Goal: Task Accomplishment & Management: Manage account settings

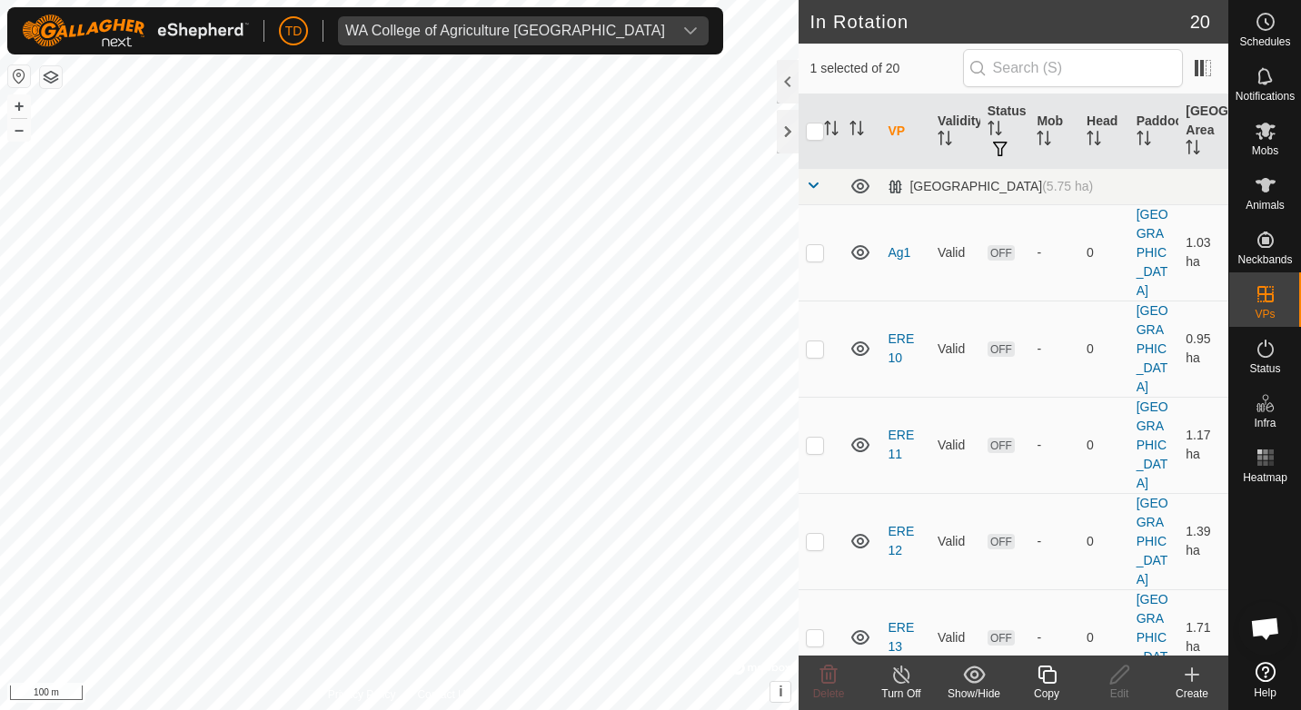
checkbox input "false"
click at [816, 181] on span at bounding box center [813, 185] width 15 height 15
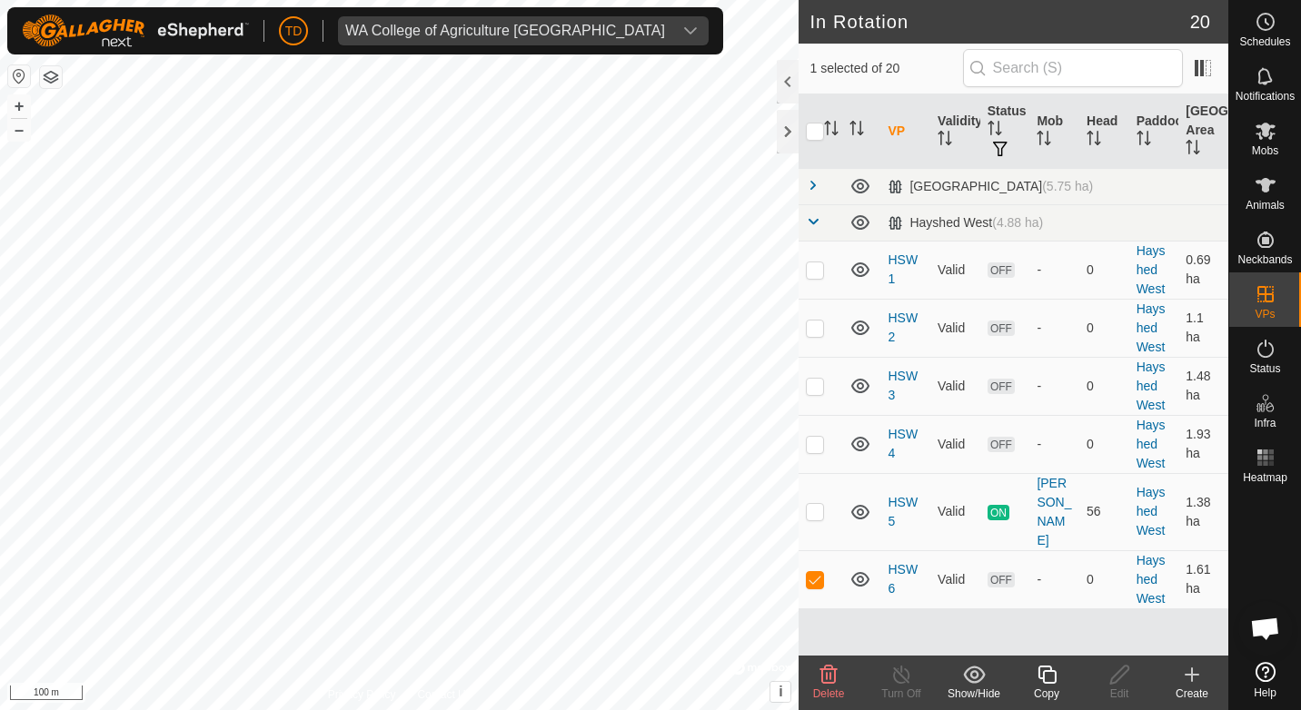
click at [826, 686] on div "Delete" at bounding box center [828, 694] width 73 height 16
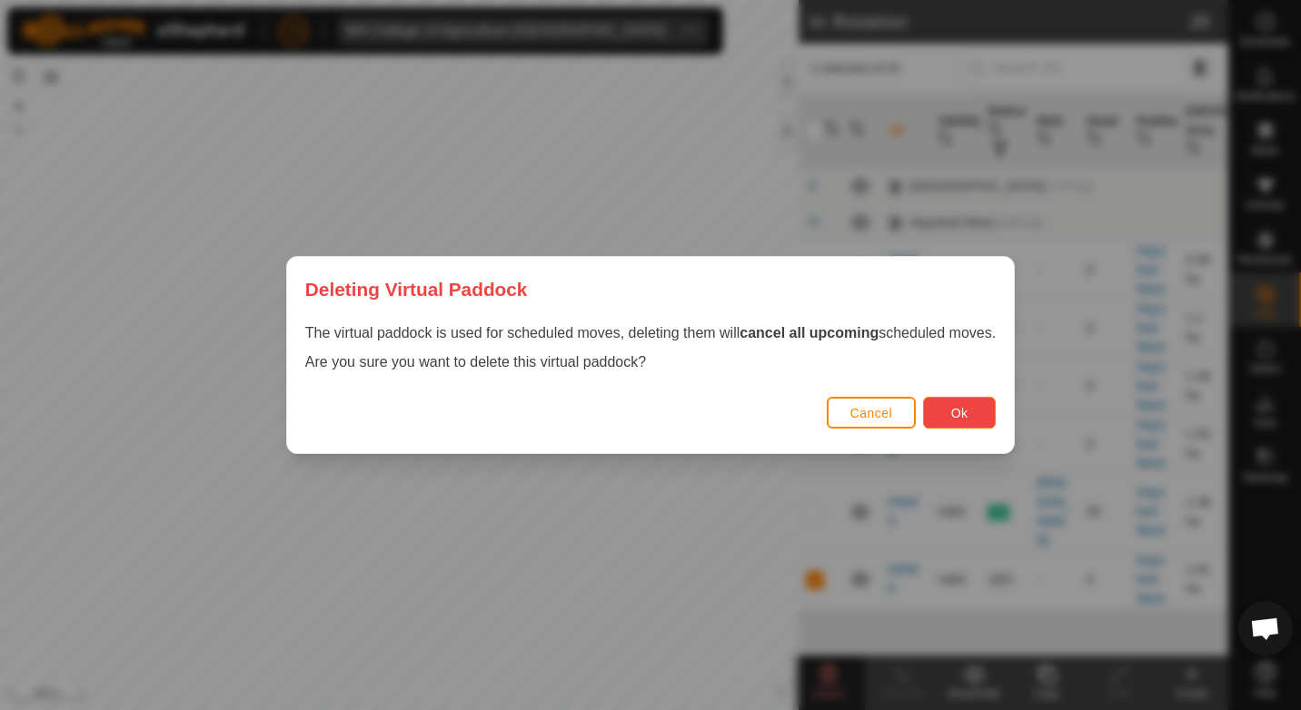
click at [979, 411] on button "Ok" at bounding box center [959, 413] width 73 height 32
checkbox input "false"
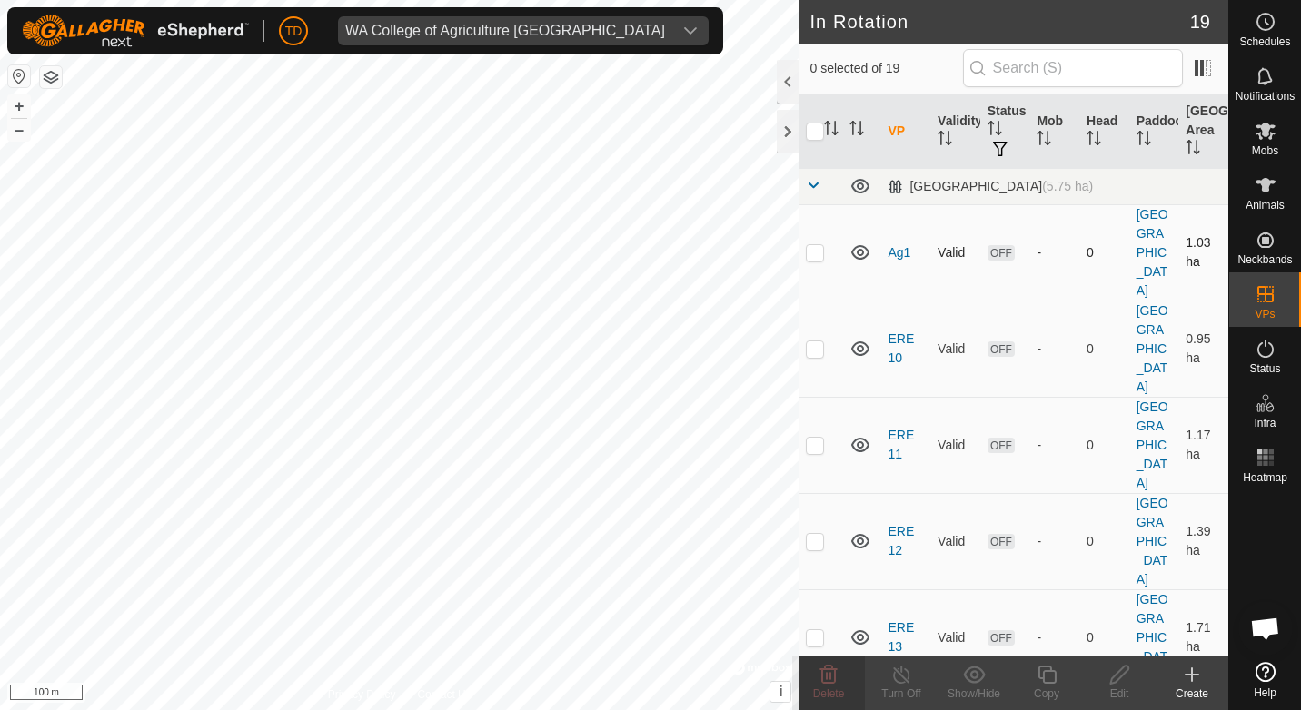
checkbox input "true"
click at [816, 203] on td at bounding box center [821, 186] width 44 height 36
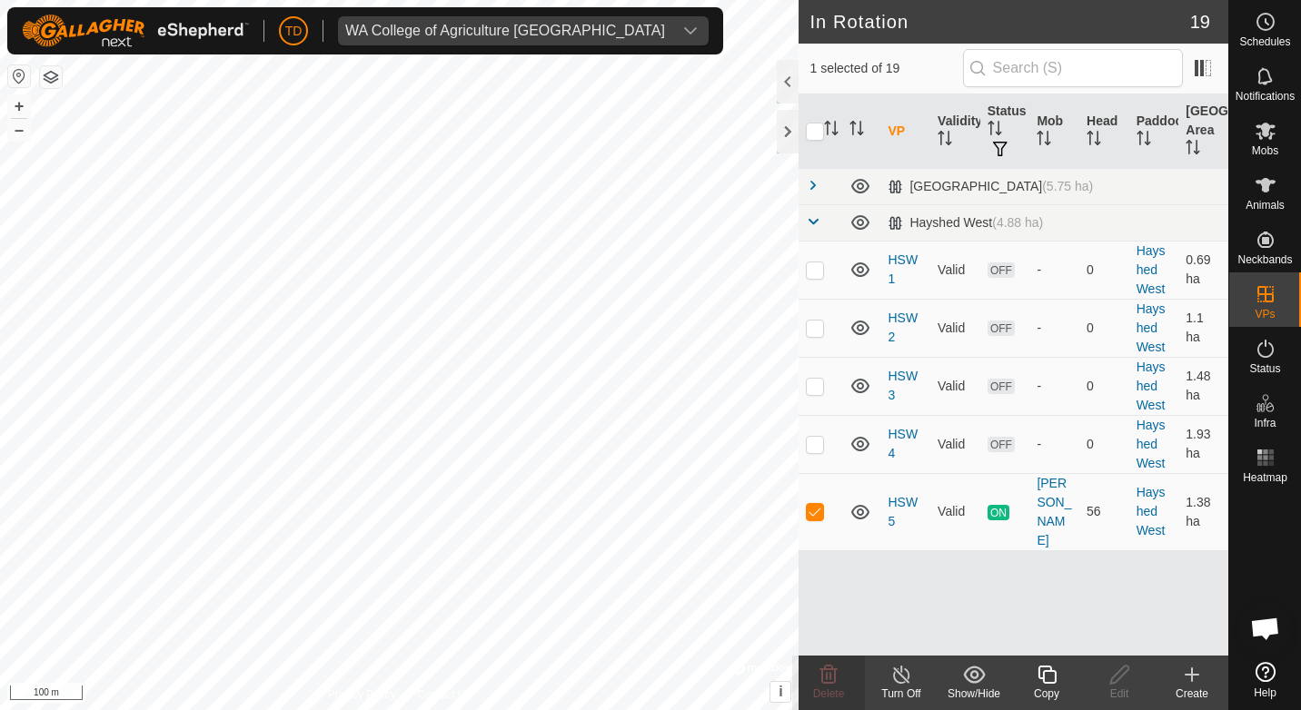
click at [1053, 681] on icon at bounding box center [1047, 675] width 23 height 22
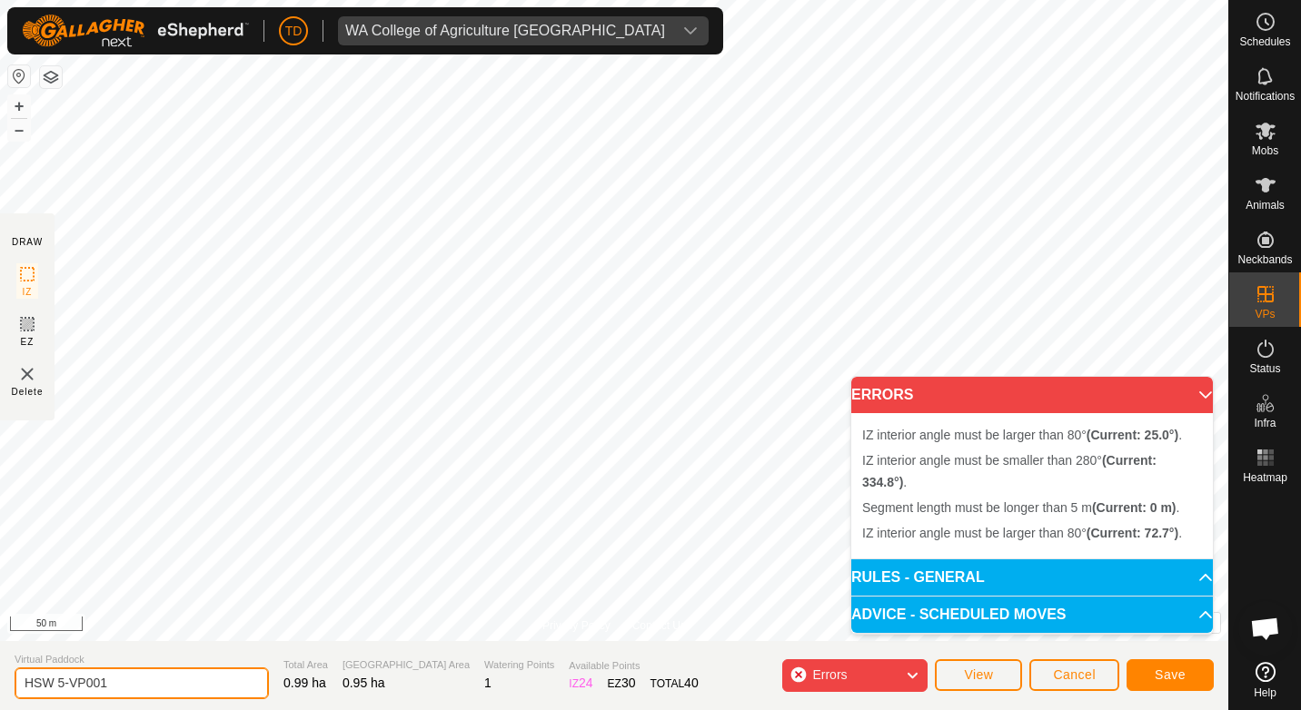
drag, startPoint x: 105, startPoint y: 681, endPoint x: 59, endPoint y: 681, distance: 46.3
click at [59, 681] on input "HSW 5-VP001" at bounding box center [142, 684] width 254 height 32
type input "HSW 6"
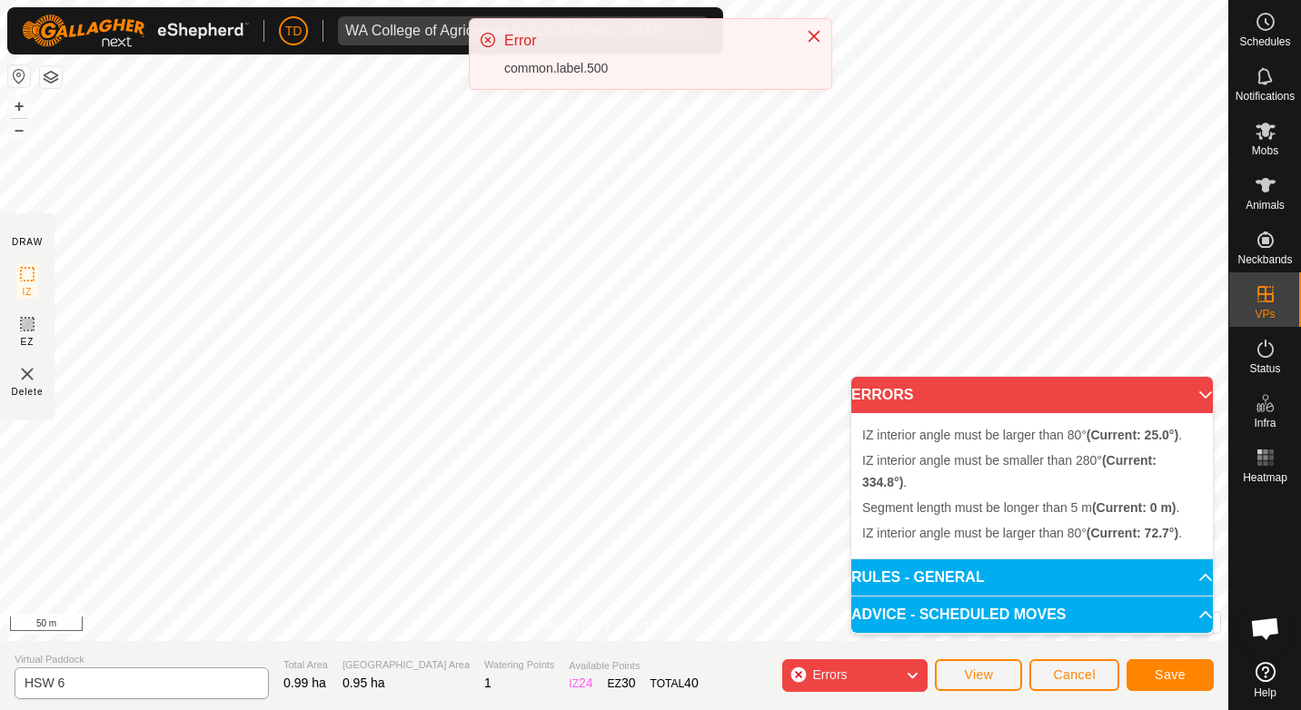
click at [673, 229] on div "TD WA College of Agriculture [GEOGRAPHIC_DATA] Schedules Notifications Mobs Ani…" at bounding box center [650, 355] width 1301 height 710
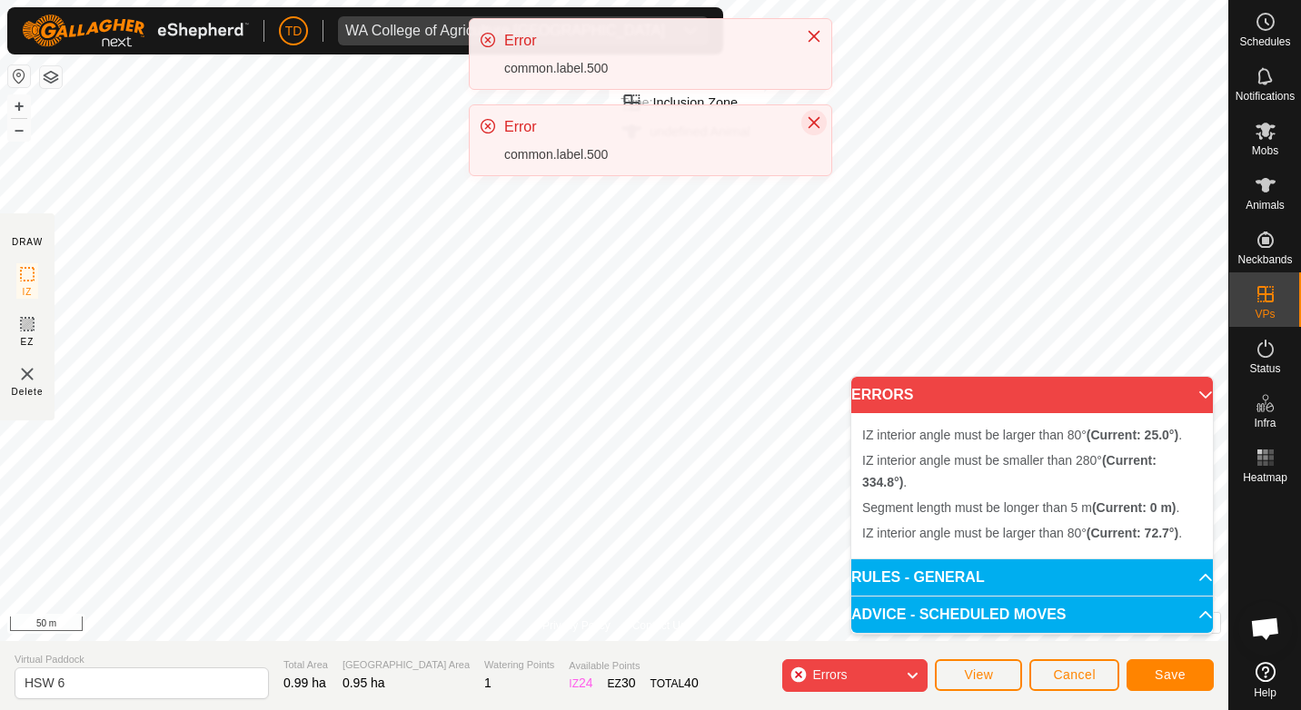
click at [809, 122] on icon "Close" at bounding box center [814, 122] width 15 height 15
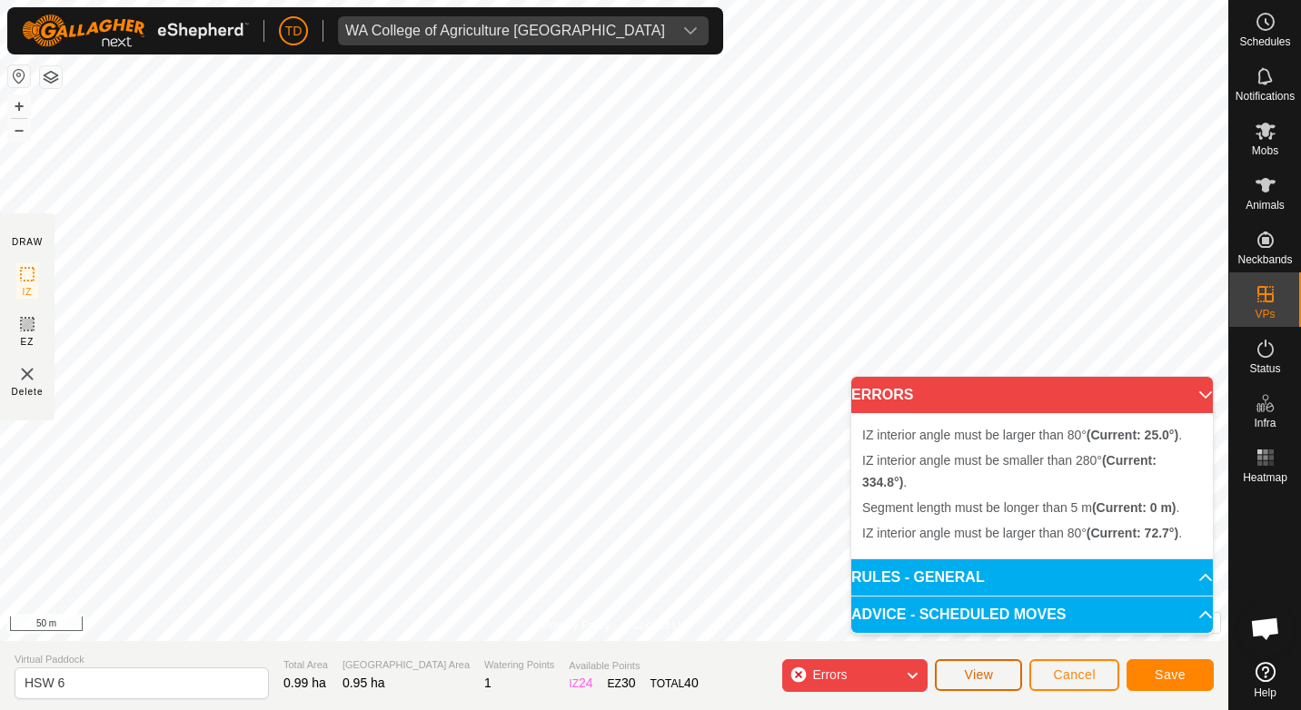
click at [1010, 671] on button "View" at bounding box center [978, 676] width 87 height 32
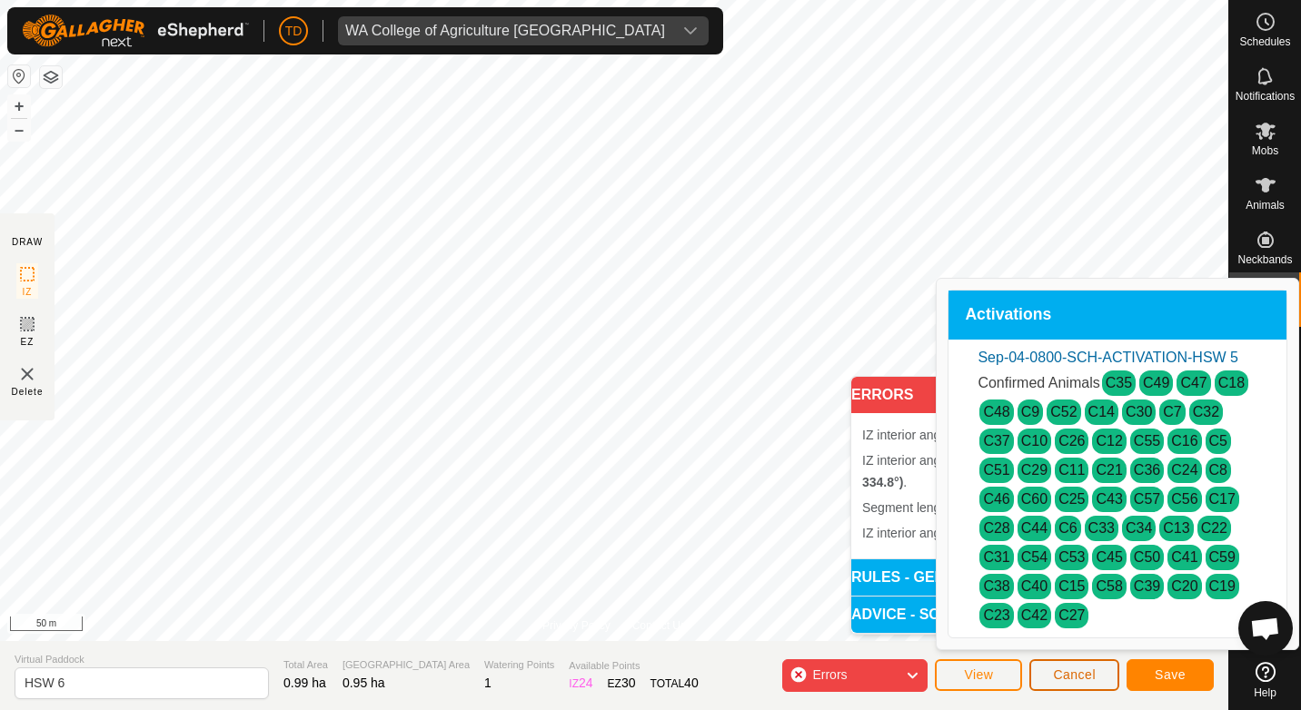
click at [1090, 683] on button "Cancel" at bounding box center [1074, 676] width 90 height 32
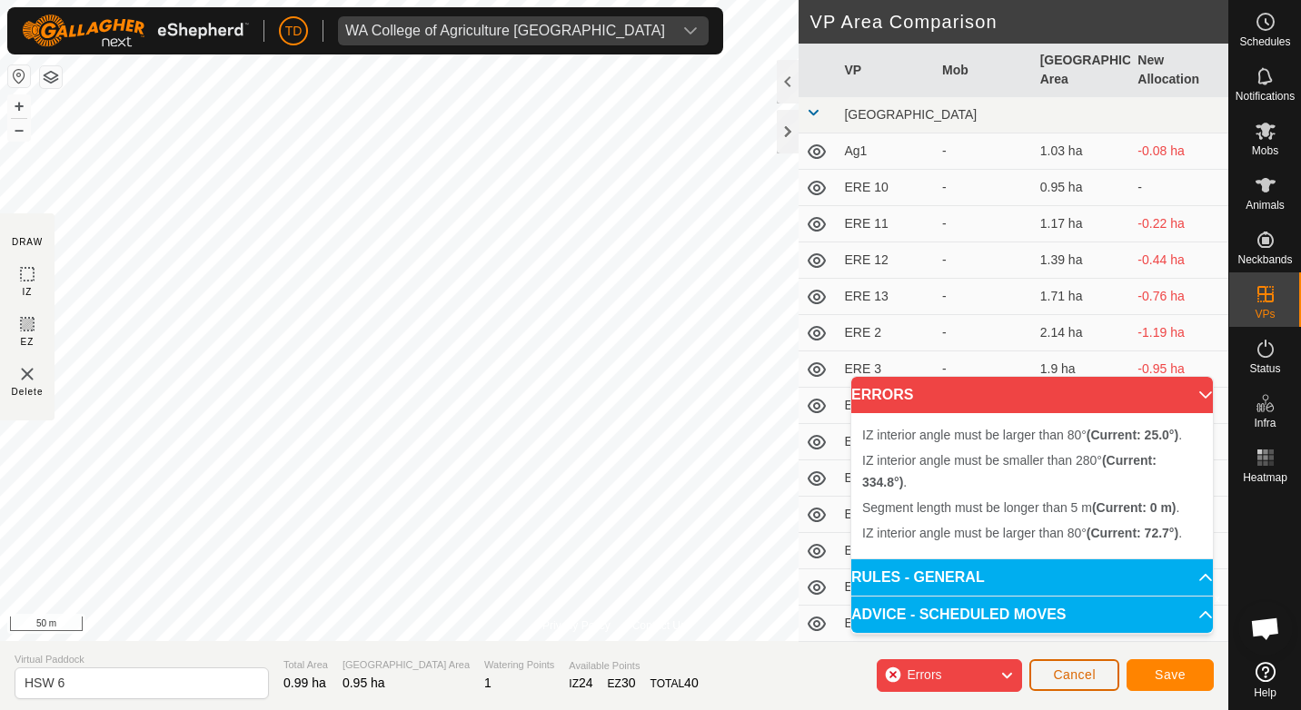
click at [1099, 683] on button "Cancel" at bounding box center [1074, 676] width 90 height 32
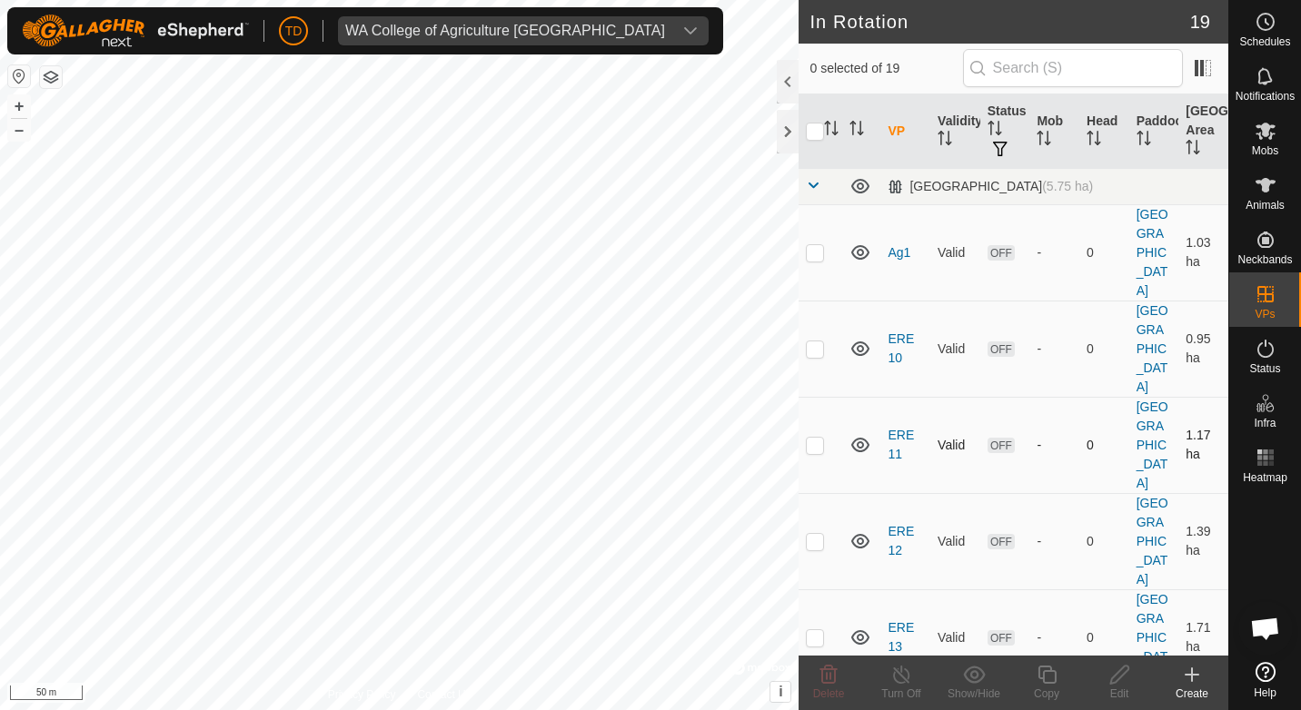
checkbox input "true"
click at [1047, 672] on icon at bounding box center [1047, 675] width 18 height 18
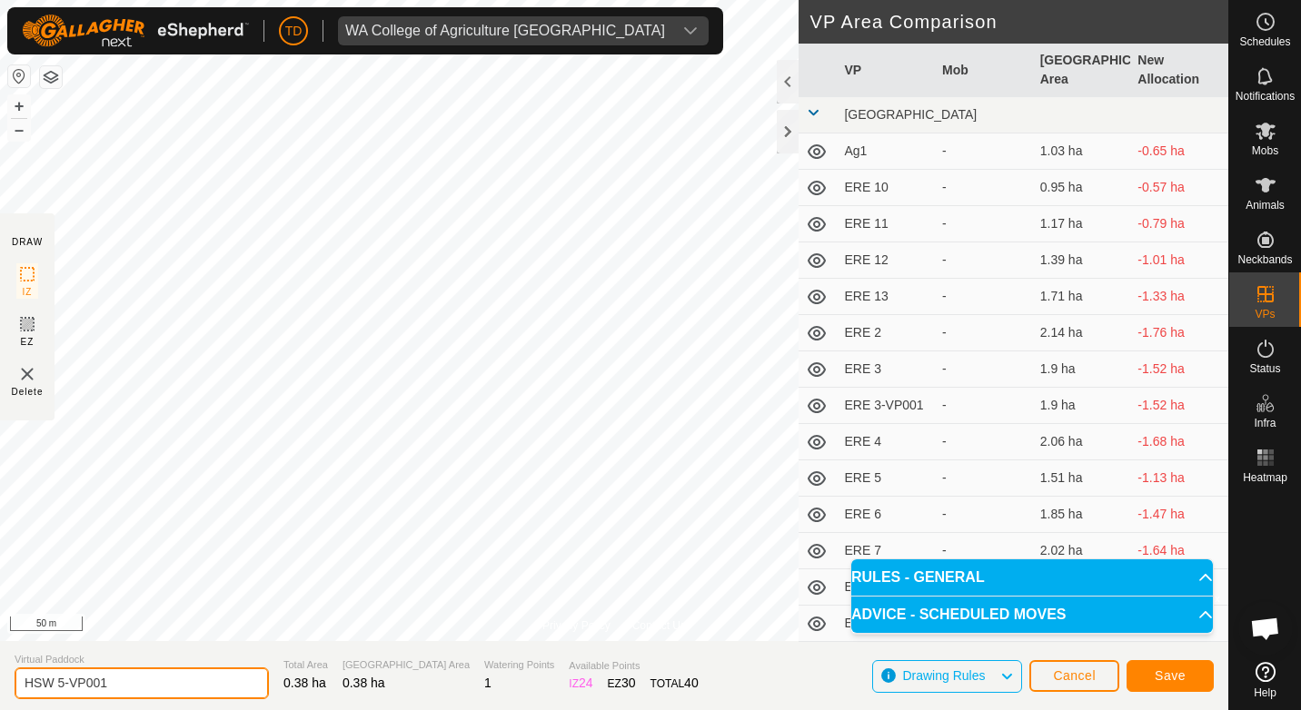
drag, startPoint x: 108, startPoint y: 684, endPoint x: 59, endPoint y: 691, distance: 49.6
click at [59, 691] on input "HSW 5-VP001" at bounding box center [142, 684] width 254 height 32
type input "HSW 6"
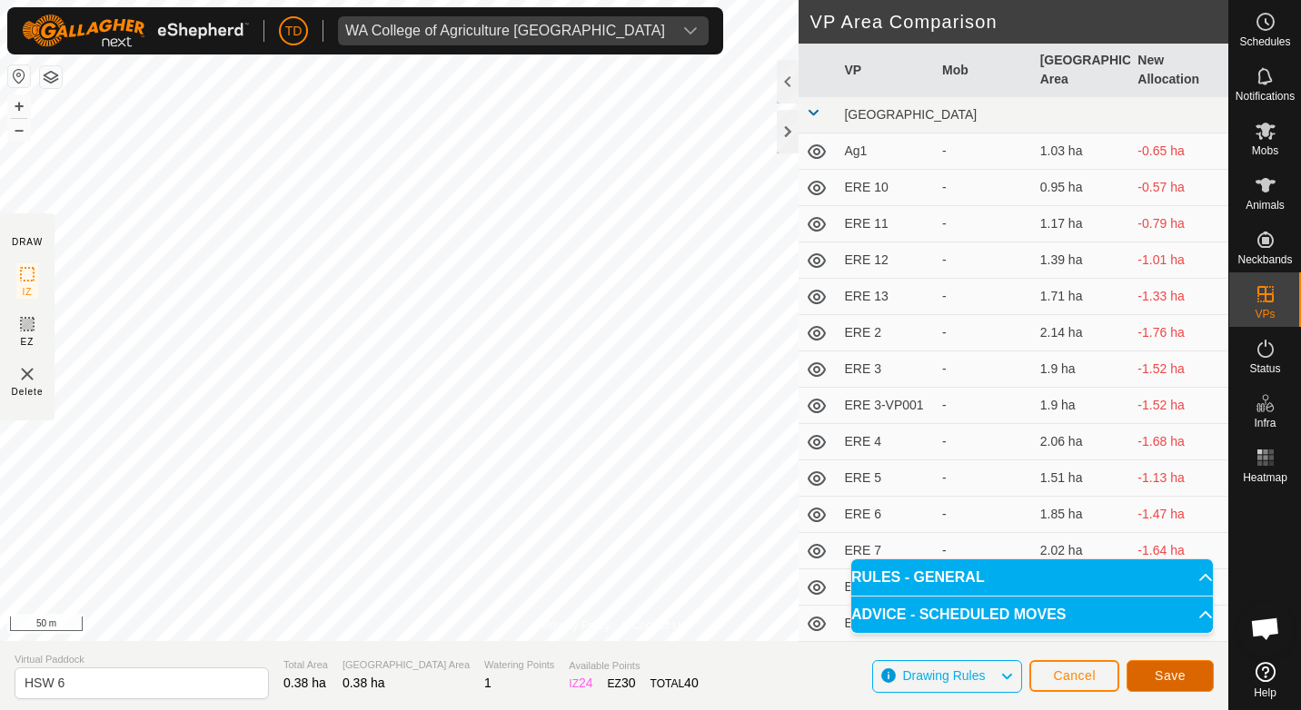
click at [1177, 681] on span "Save" at bounding box center [1170, 676] width 31 height 15
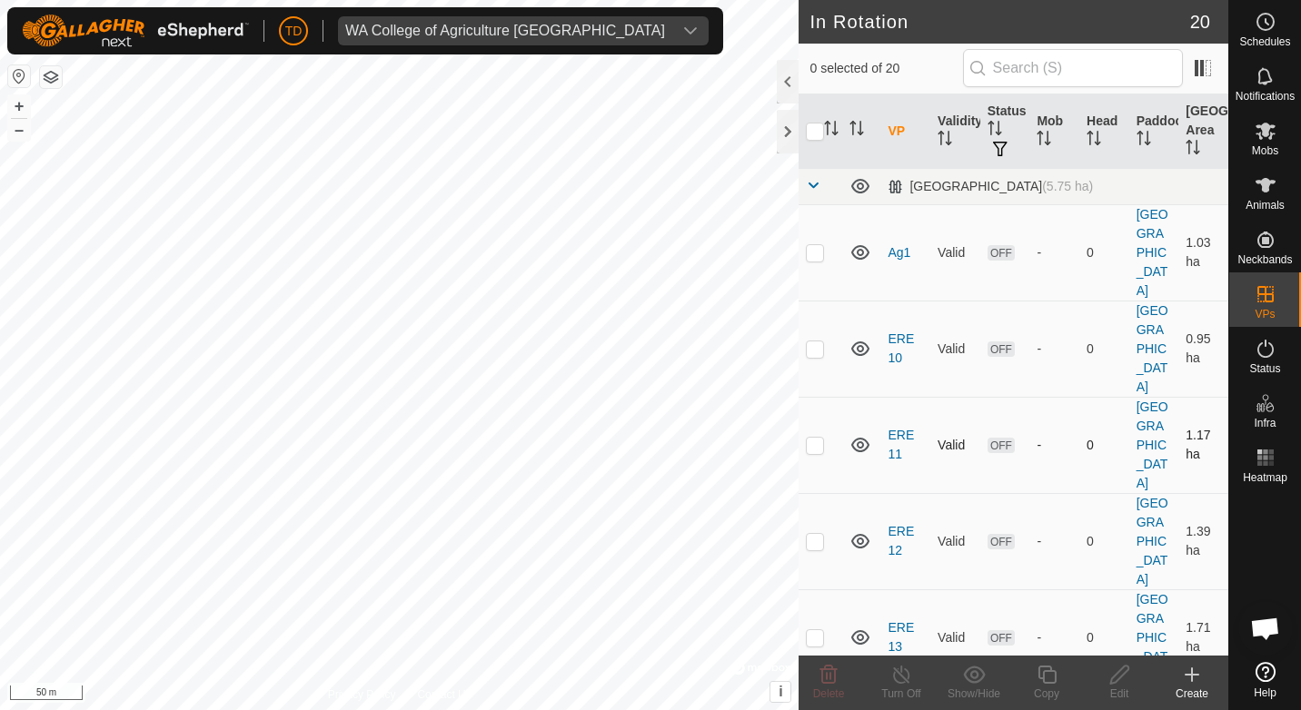
checkbox input "true"
click at [820, 187] on span at bounding box center [813, 185] width 15 height 15
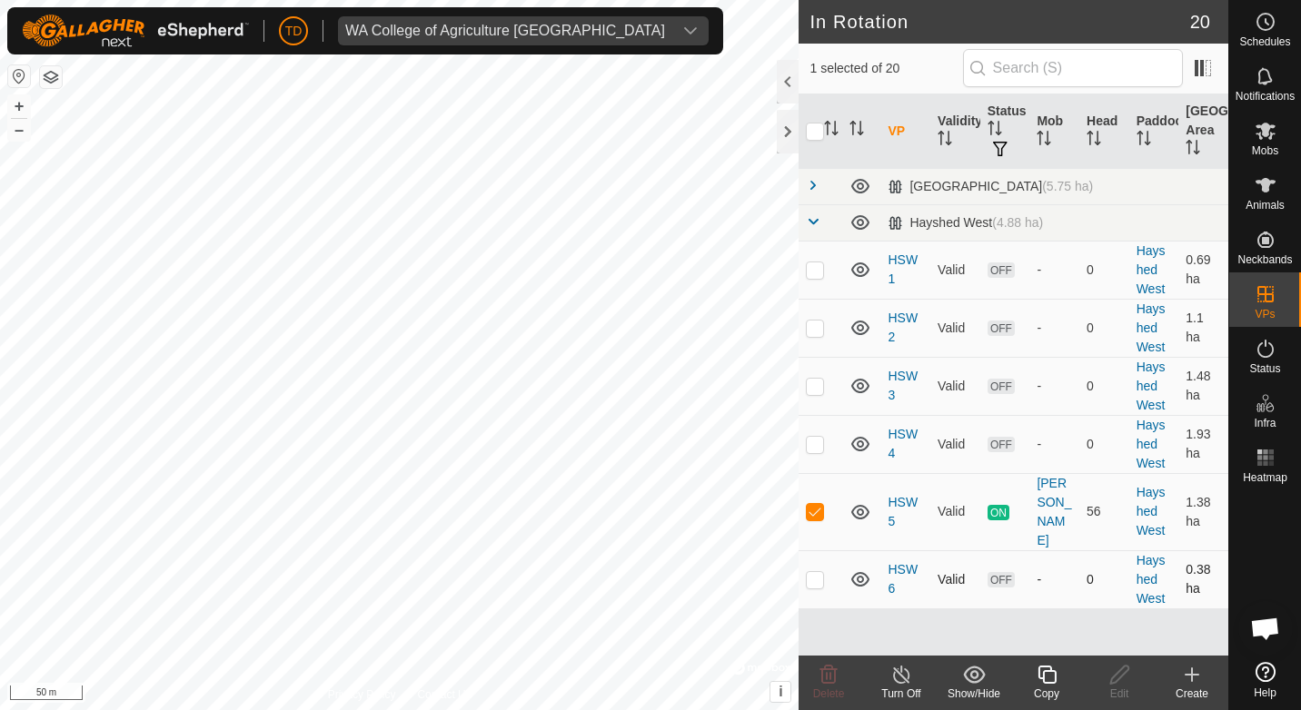
click at [813, 572] on p-checkbox at bounding box center [815, 579] width 18 height 15
checkbox input "true"
click at [815, 504] on p-checkbox at bounding box center [815, 511] width 18 height 15
checkbox input "false"
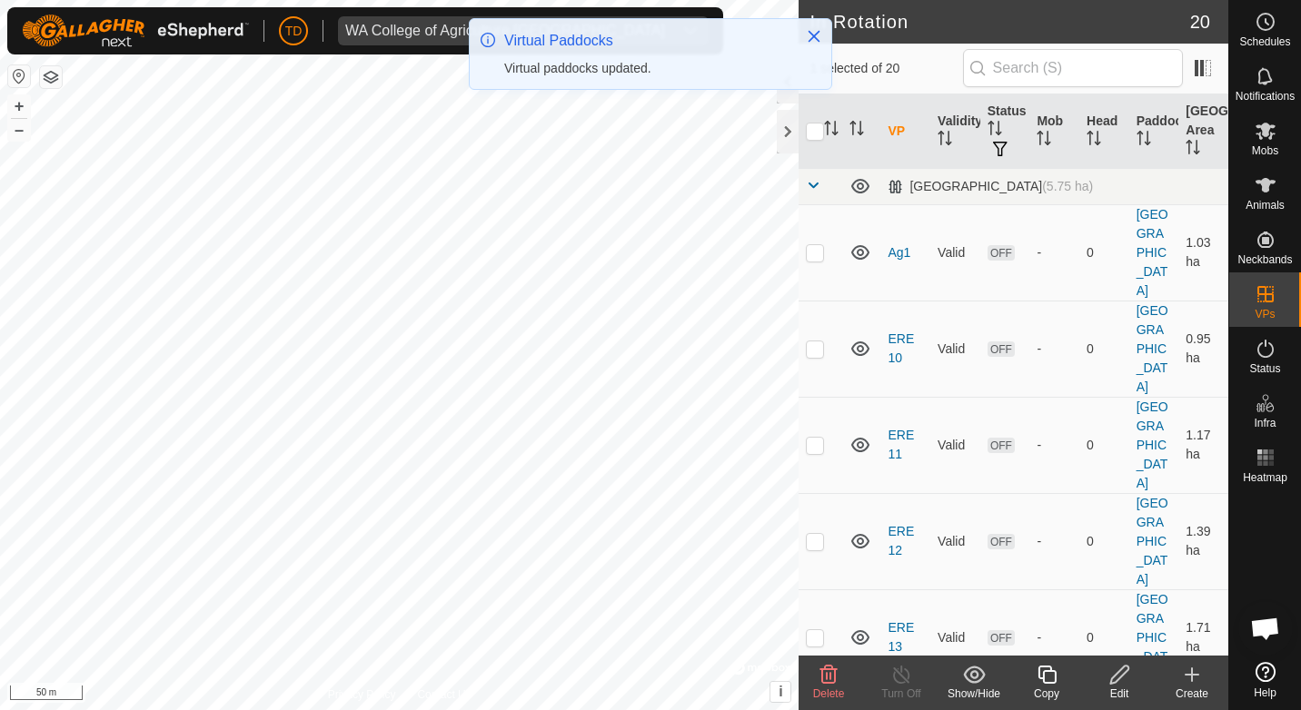
click at [1058, 676] on icon at bounding box center [1047, 675] width 23 height 22
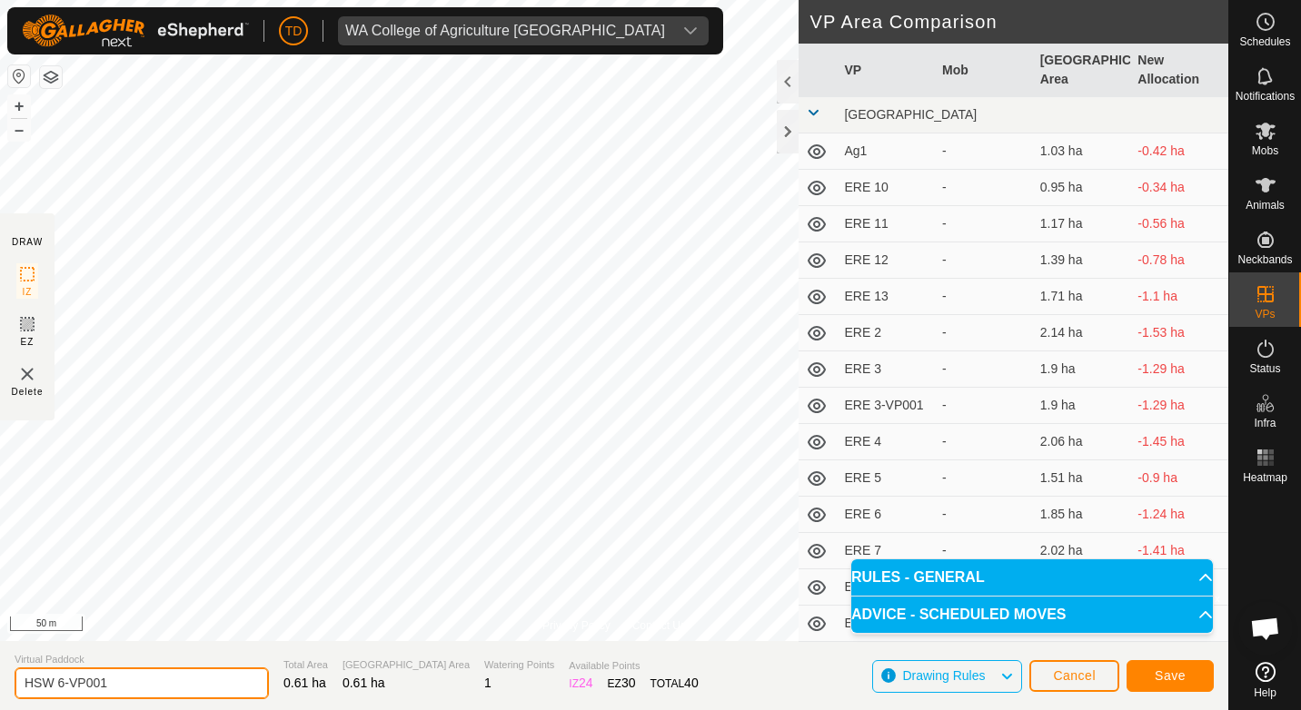
drag, startPoint x: 70, startPoint y: 679, endPoint x: 57, endPoint y: 681, distance: 13.0
click at [57, 681] on input "HSW 6-VP001" at bounding box center [142, 684] width 254 height 32
type input "HSW 7"
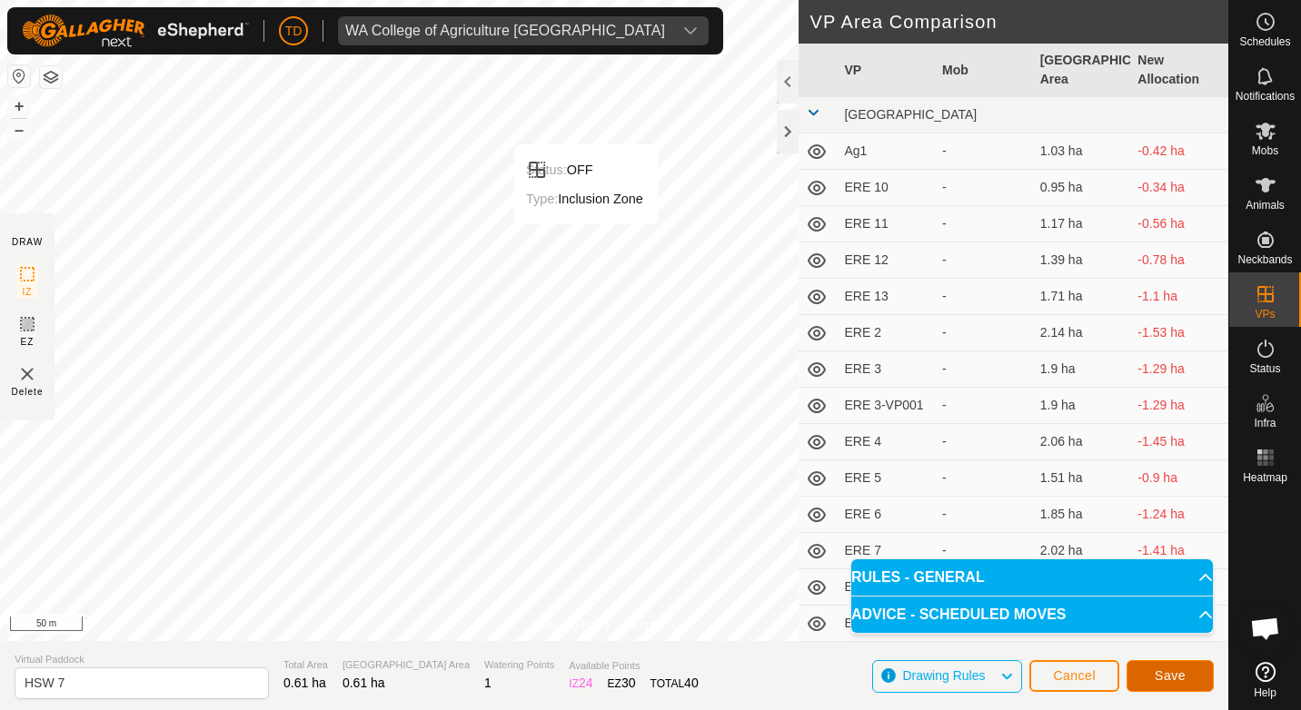
click at [1193, 675] on button "Save" at bounding box center [1170, 677] width 87 height 32
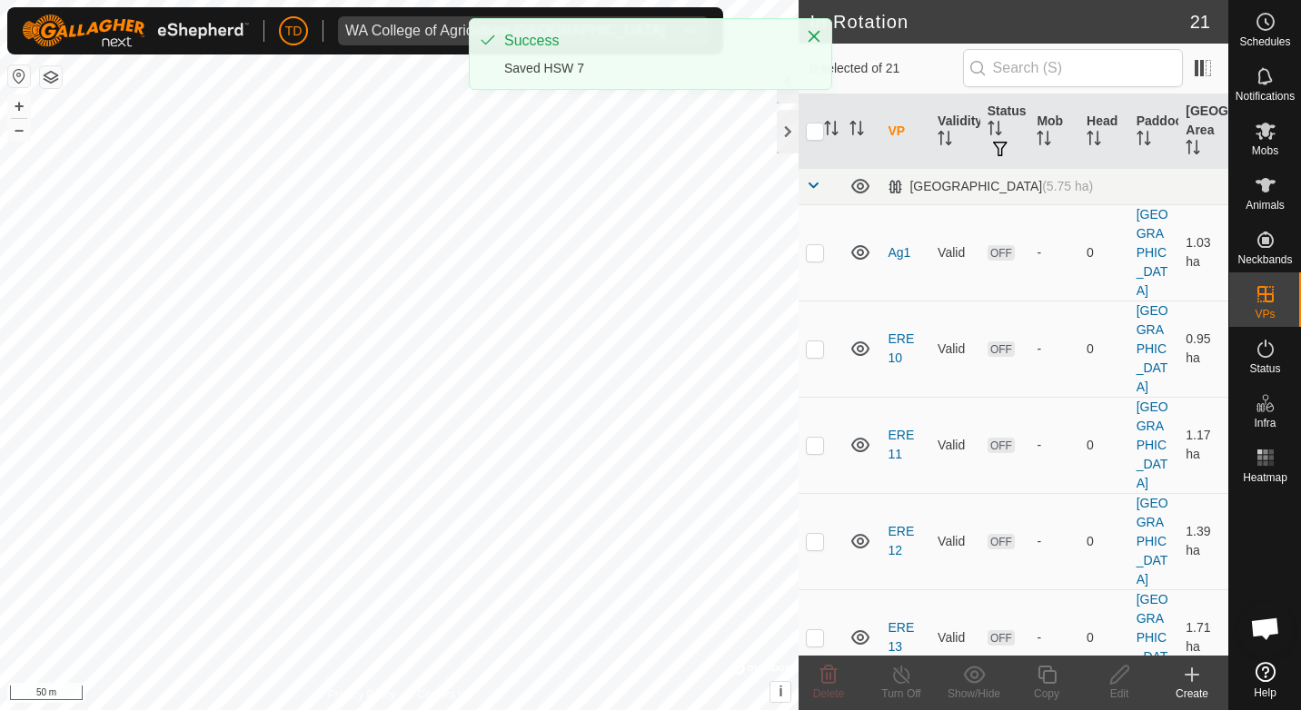
checkbox input "true"
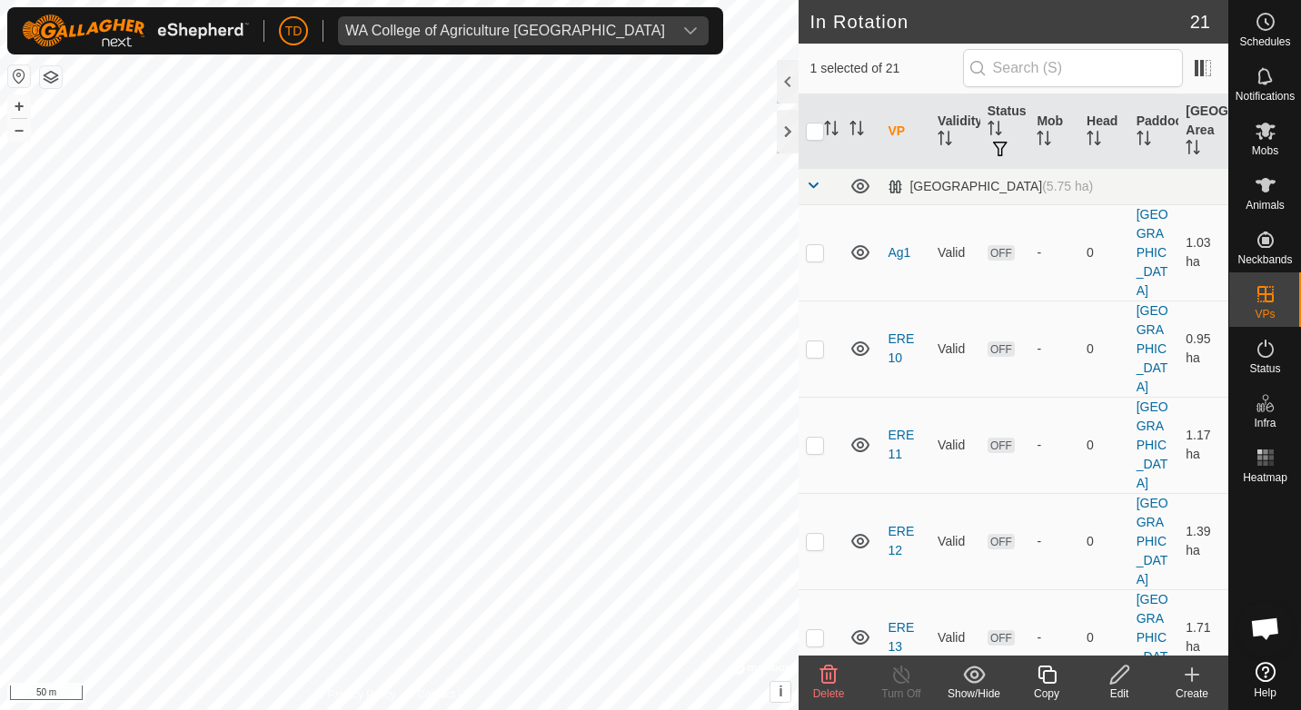
click at [1052, 670] on icon at bounding box center [1047, 675] width 23 height 22
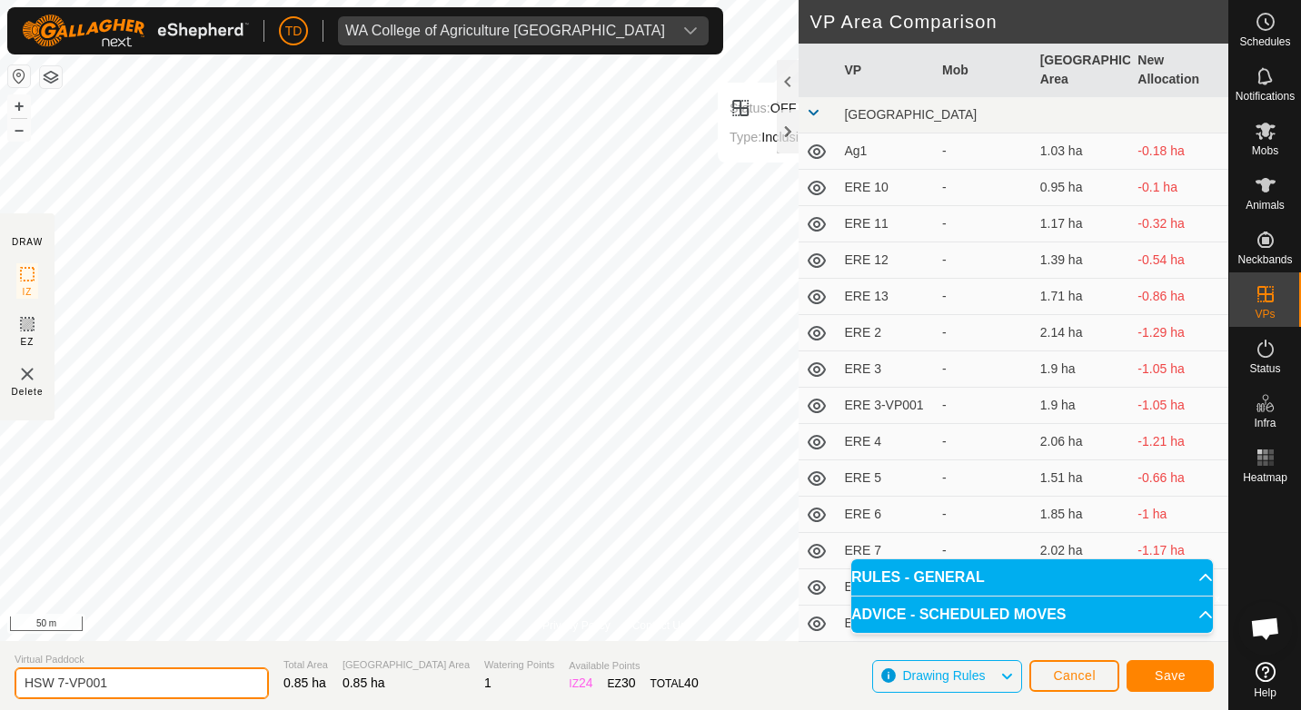
drag, startPoint x: 98, startPoint y: 684, endPoint x: 48, endPoint y: 684, distance: 50.0
click at [48, 684] on input "HSW 7-VP001" at bounding box center [142, 684] width 254 height 32
click at [52, 678] on input "HSW8" at bounding box center [142, 684] width 254 height 32
type input "HSW 8"
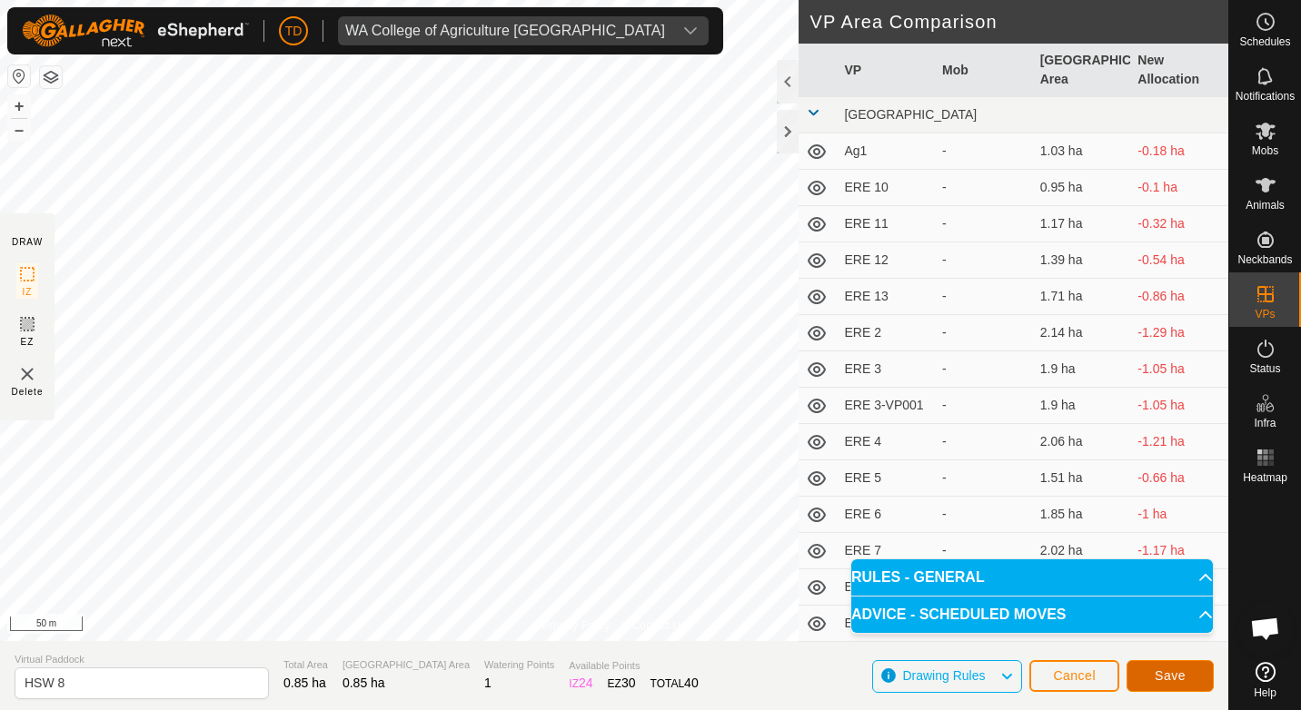
click at [1158, 678] on span "Save" at bounding box center [1170, 676] width 31 height 15
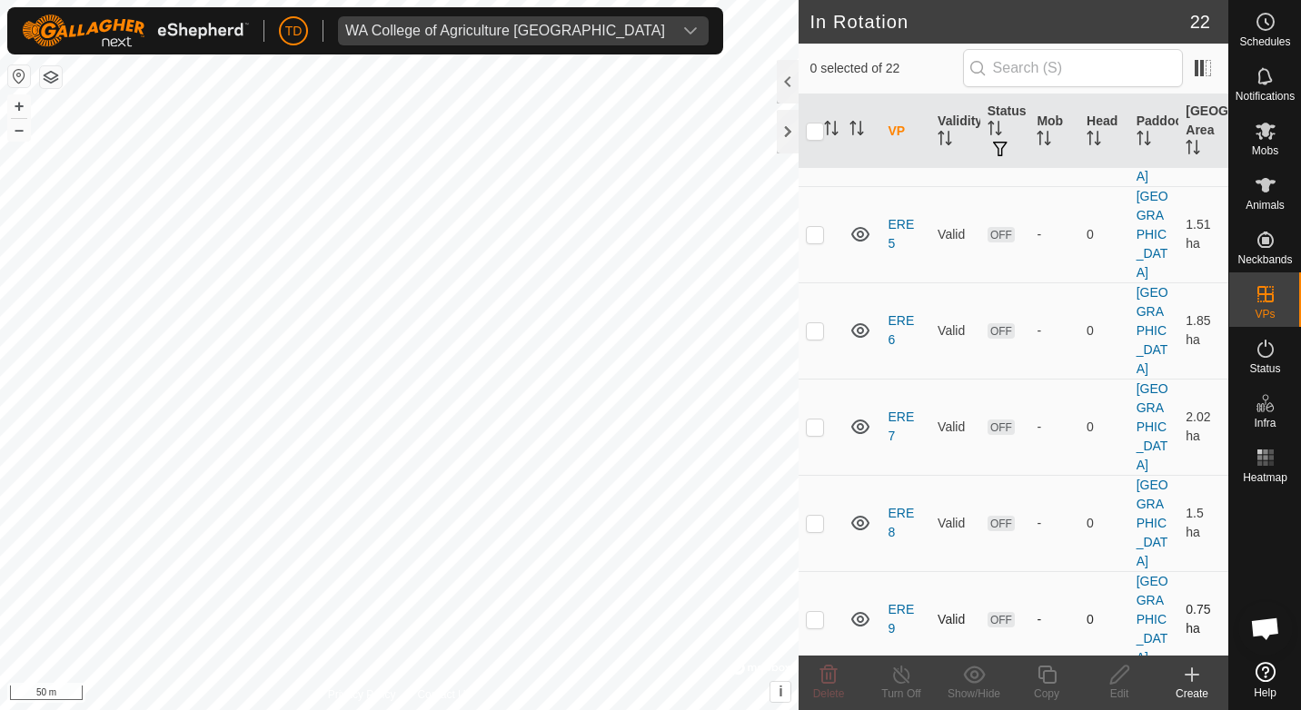
scroll to position [1151, 0]
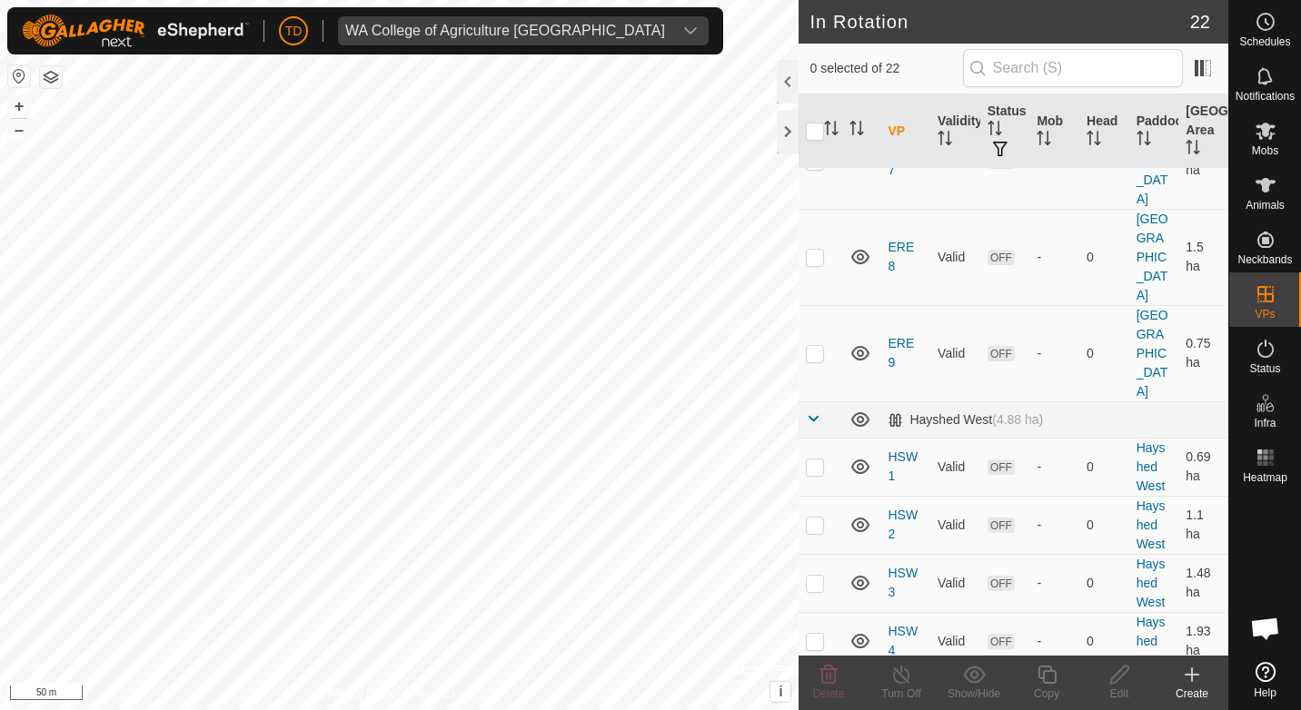
checkbox input "true"
click at [1261, 137] on icon at bounding box center [1266, 131] width 20 height 17
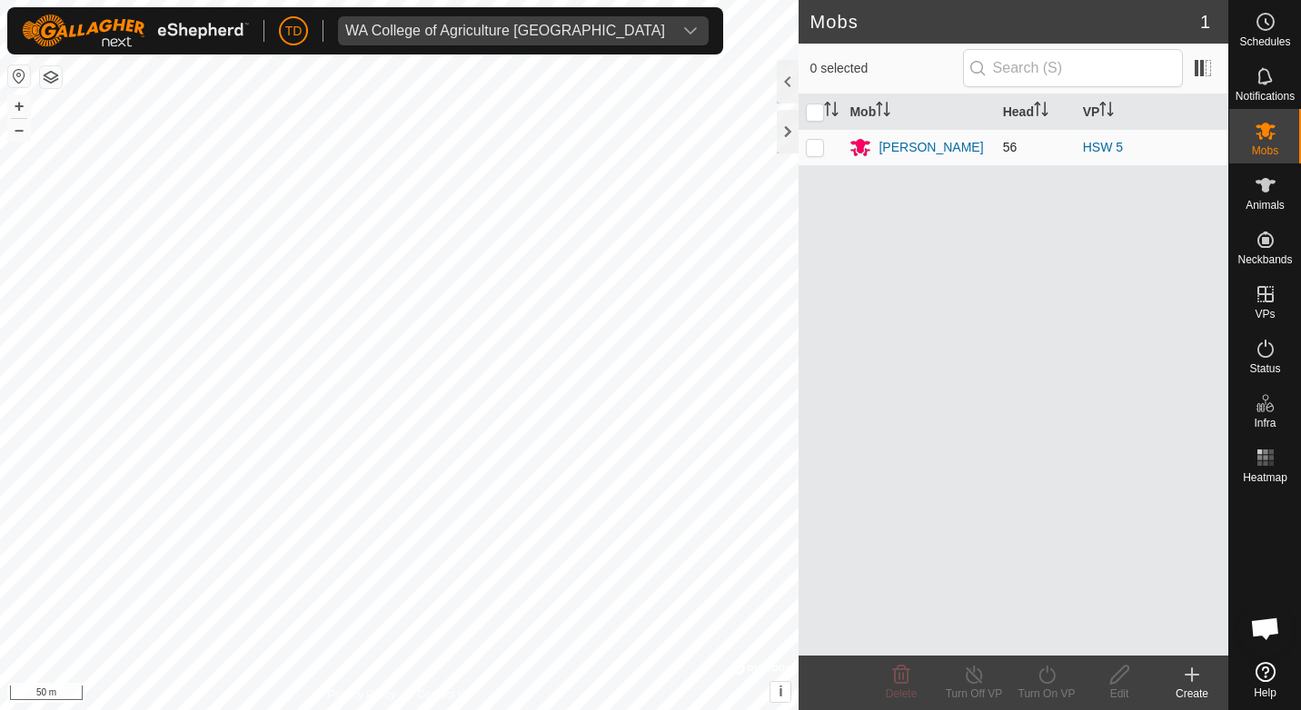
click at [818, 142] on p-checkbox at bounding box center [815, 147] width 18 height 15
checkbox input "true"
click at [1043, 676] on icon at bounding box center [1047, 675] width 23 height 22
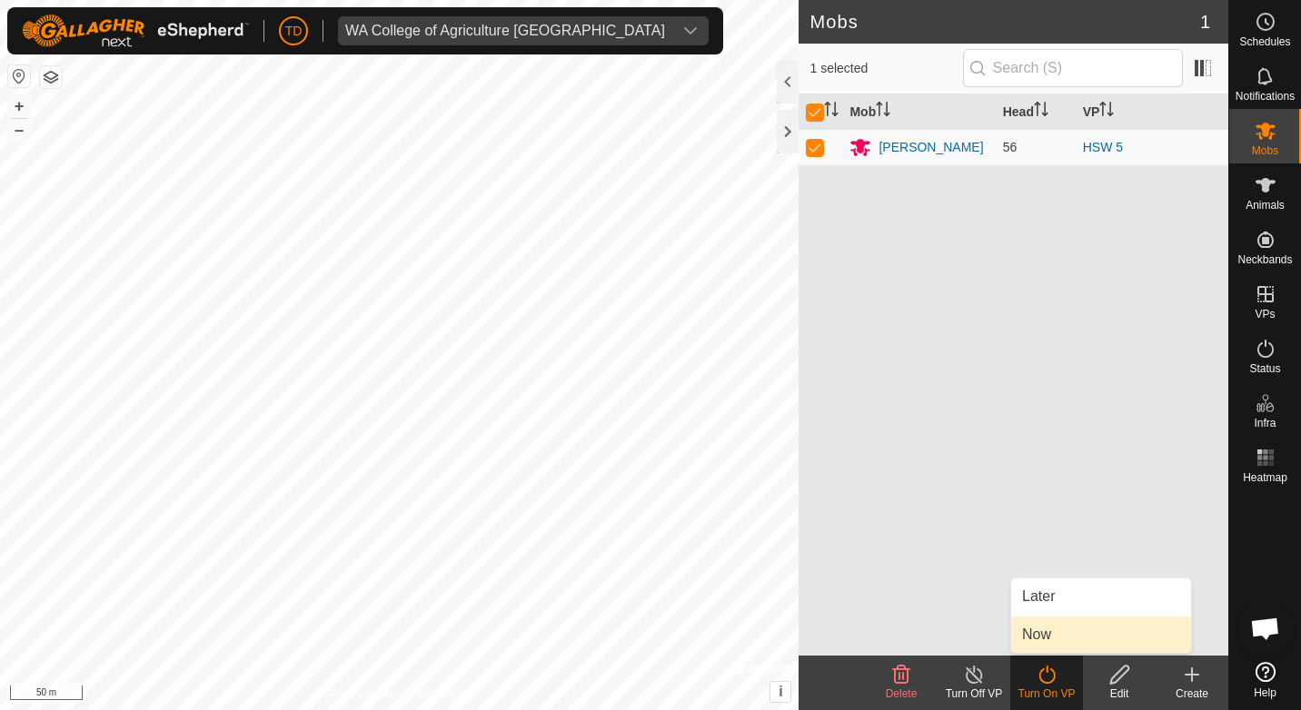
click at [1052, 630] on link "Now" at bounding box center [1101, 635] width 180 height 36
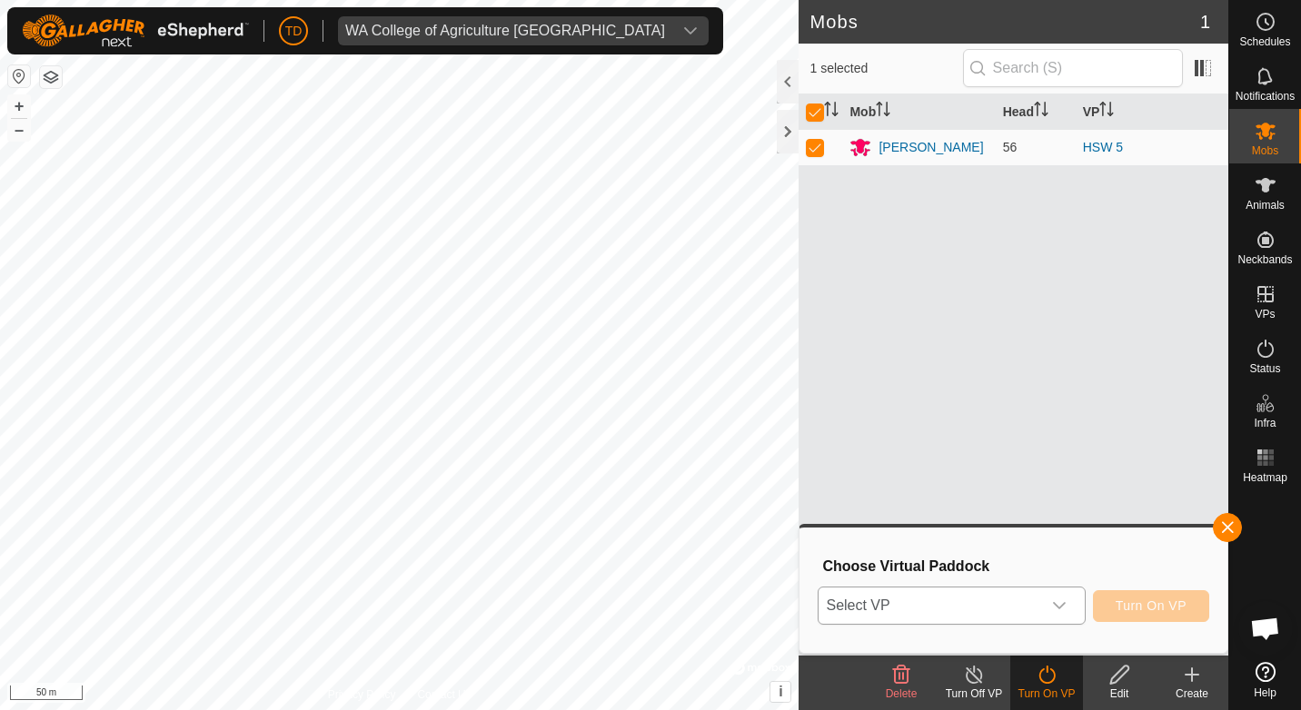
click at [1063, 605] on icon "dropdown trigger" at bounding box center [1059, 606] width 15 height 15
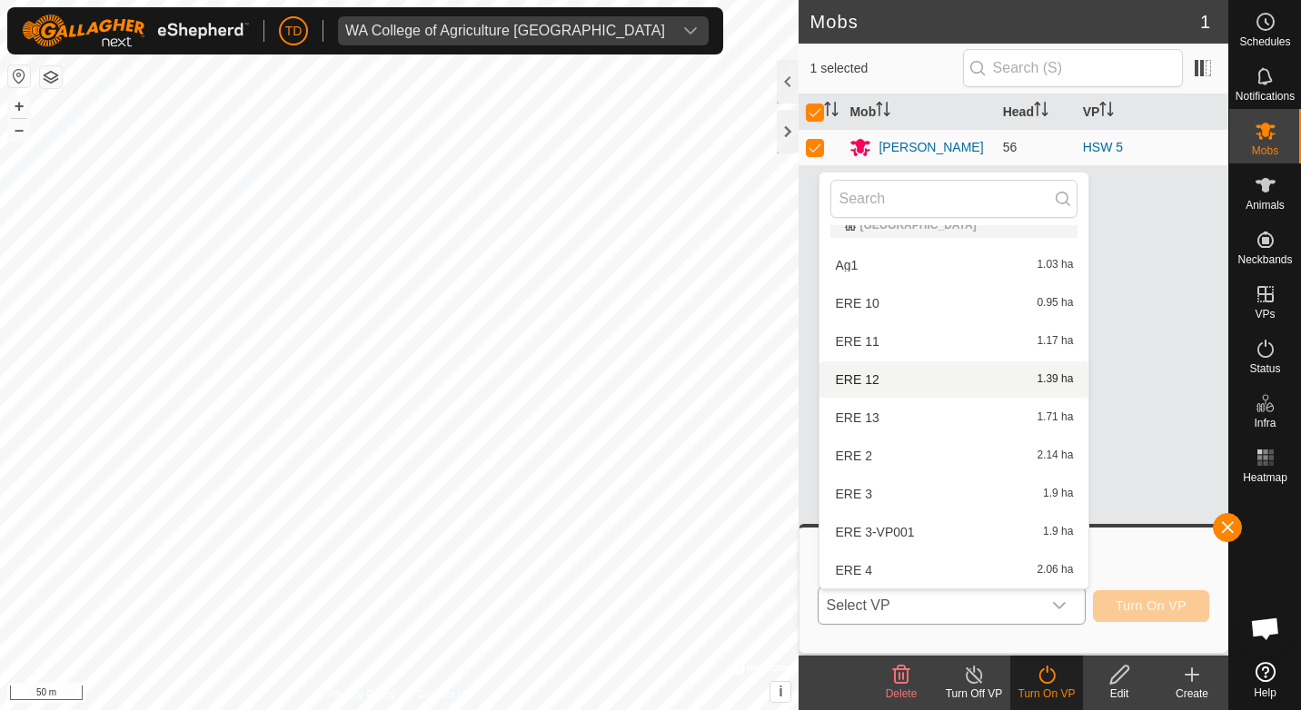
scroll to position [558, 0]
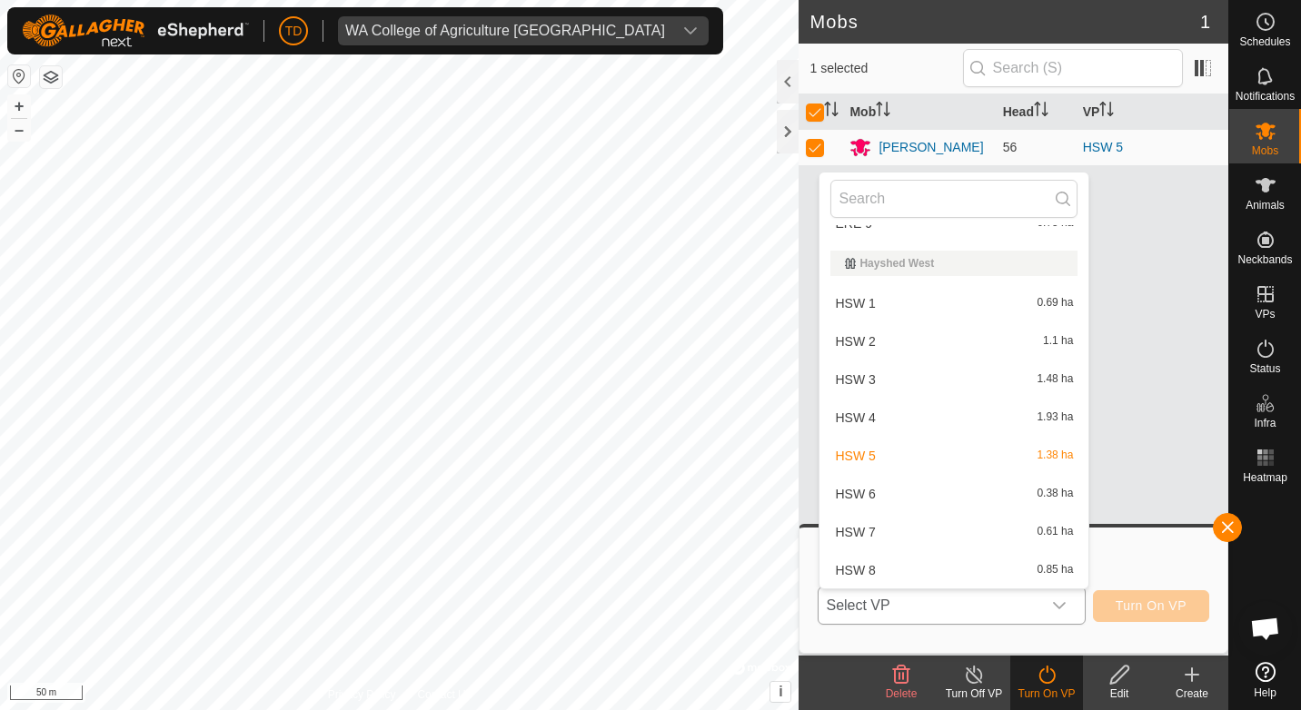
click at [869, 494] on li "HSW 6 0.38 ha" at bounding box center [954, 494] width 269 height 36
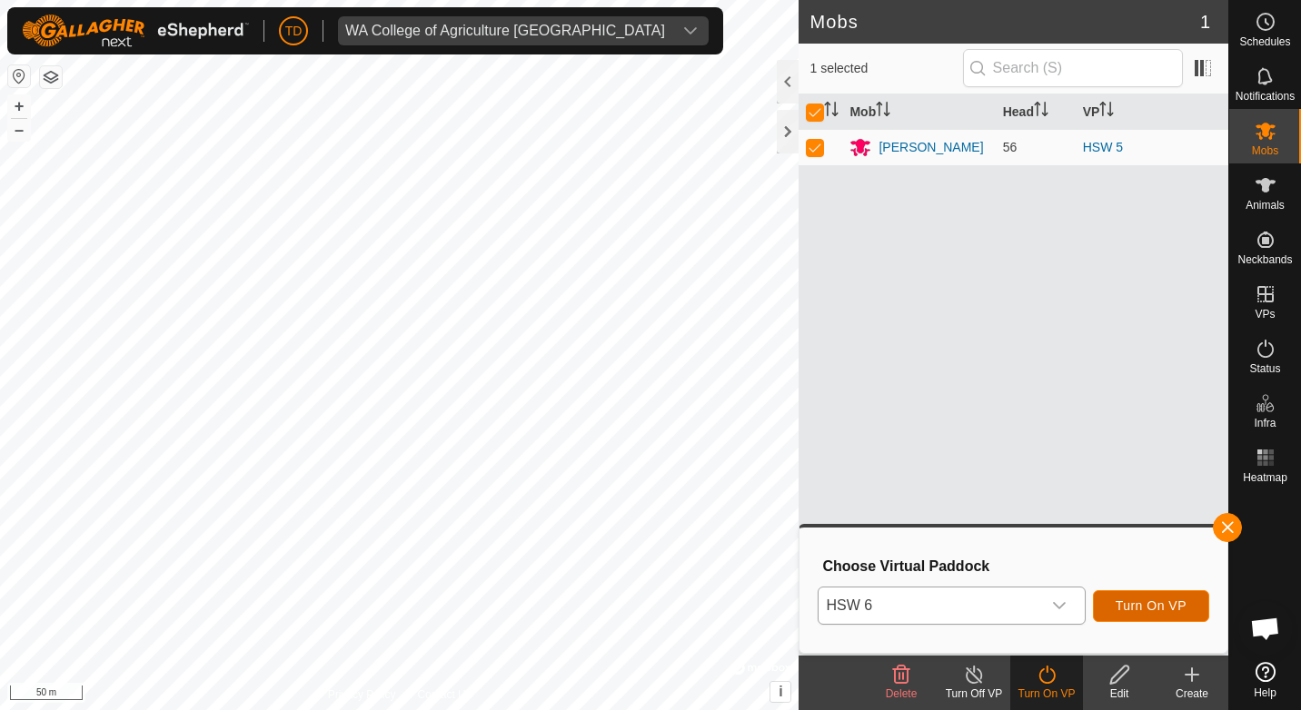
click at [1147, 611] on span "Turn On VP" at bounding box center [1151, 606] width 71 height 15
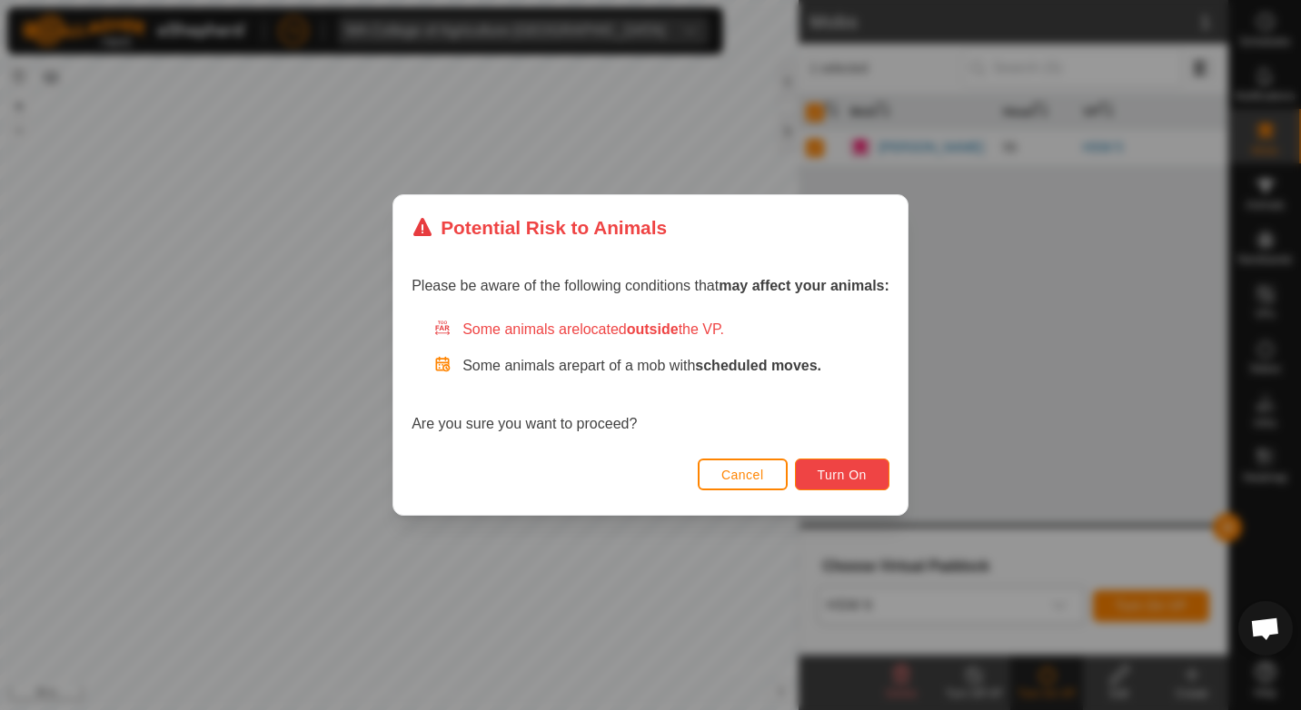
click at [854, 472] on span "Turn On" at bounding box center [842, 475] width 49 height 15
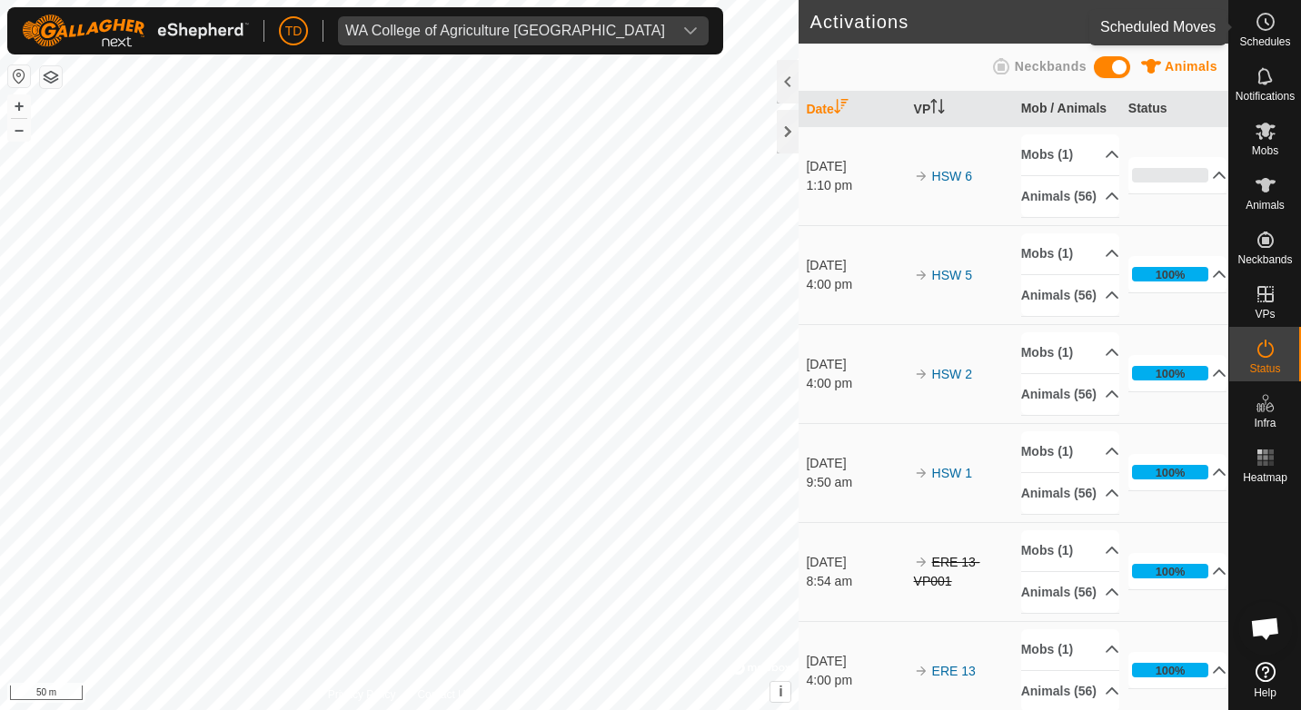
click at [1257, 25] on icon at bounding box center [1266, 22] width 22 height 22
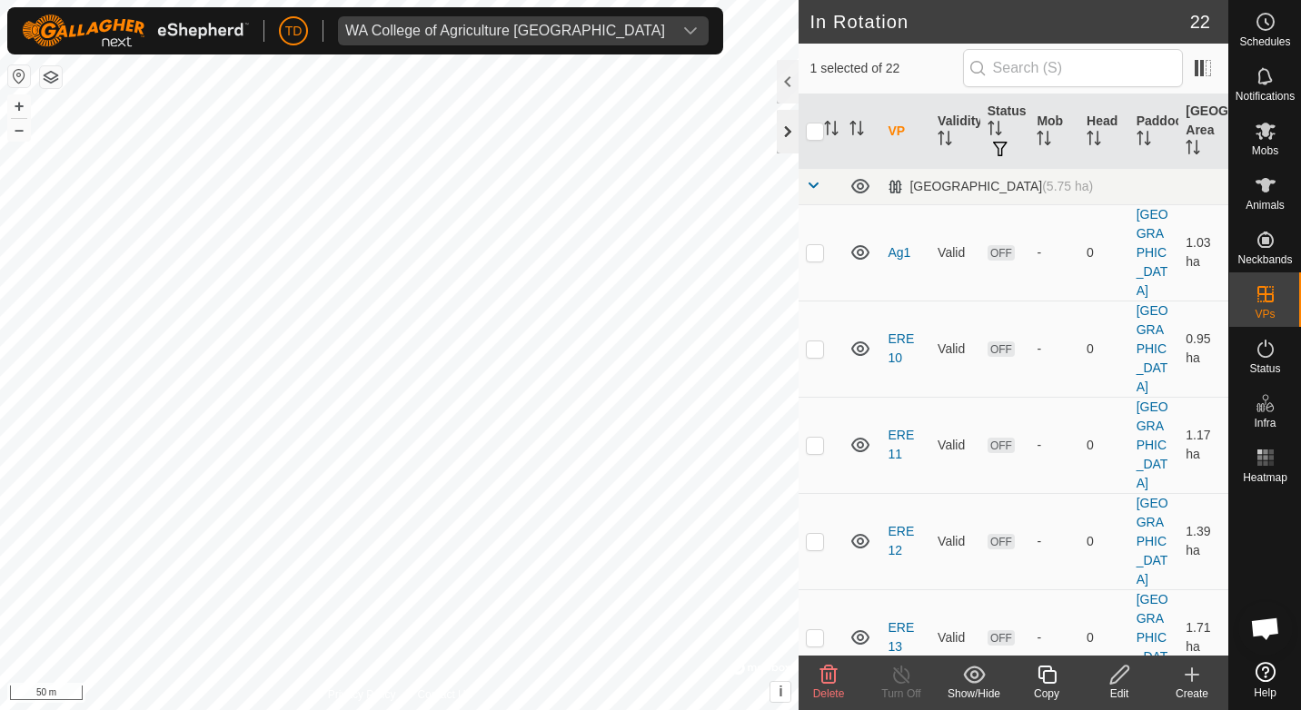
click at [786, 134] on div at bounding box center [788, 132] width 22 height 44
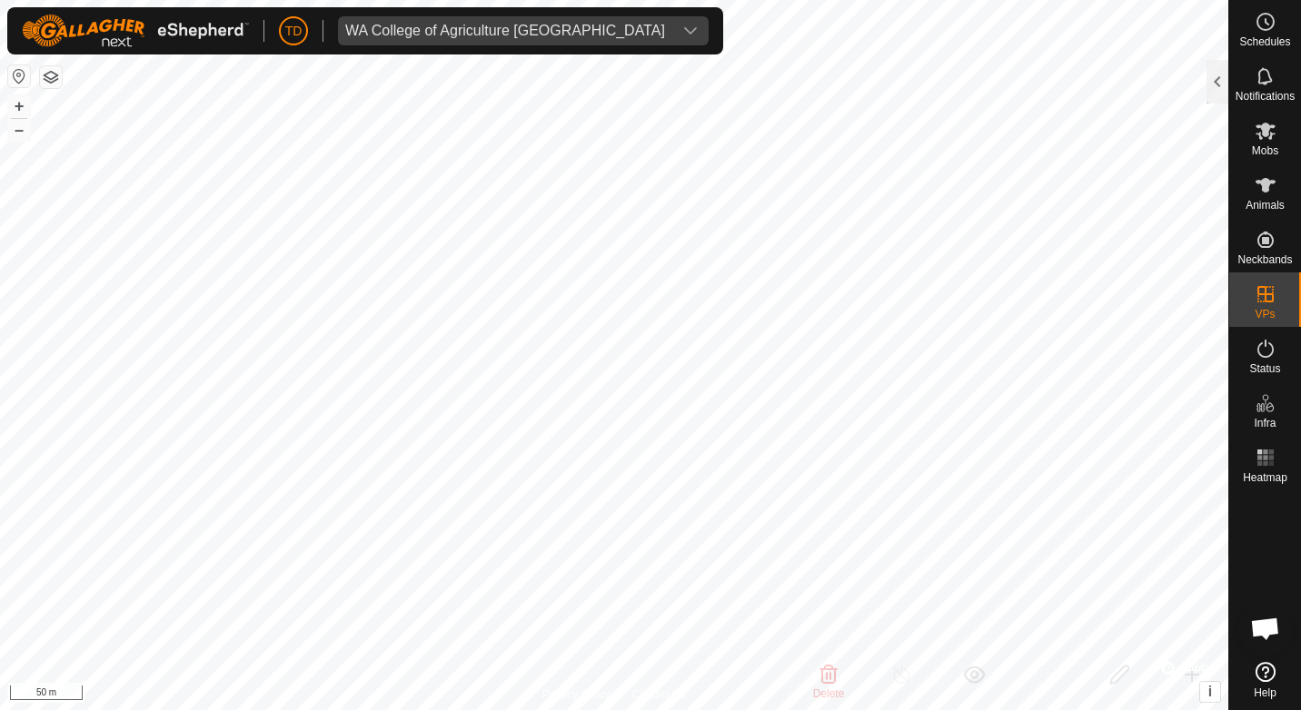
checkbox input "false"
checkbox input "true"
